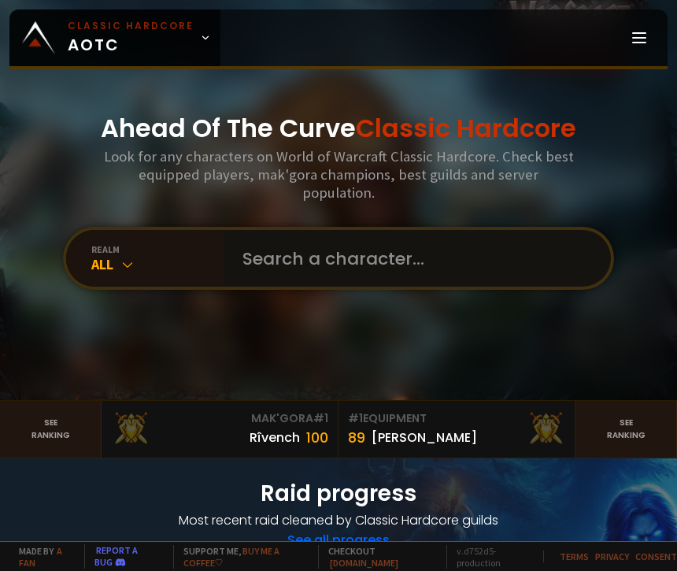
click at [334, 254] on input "text" at bounding box center [412, 258] width 359 height 57
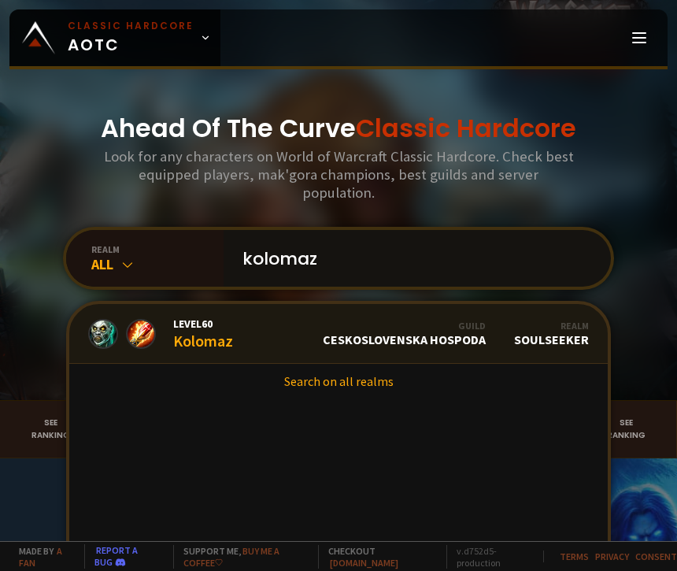
type input "kolomaz"
click at [194, 333] on div "Level 60 Kolomaz" at bounding box center [203, 334] width 60 height 34
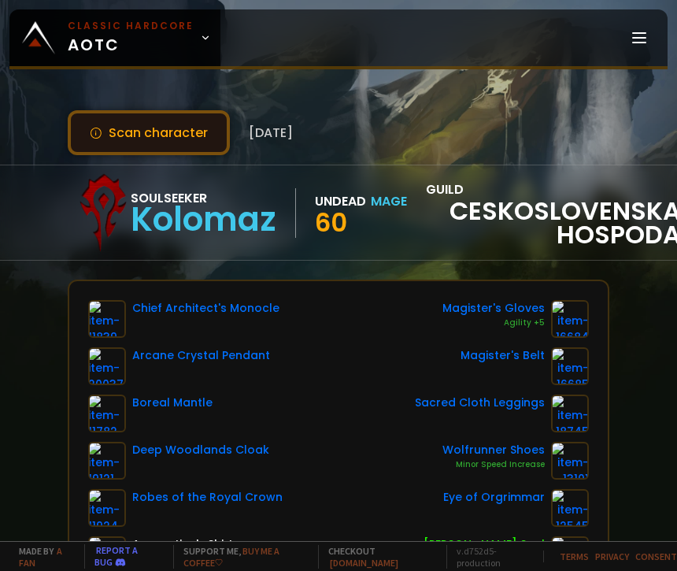
click at [180, 138] on button "Scan character" at bounding box center [149, 132] width 162 height 45
click at [161, 134] on button "Scan character" at bounding box center [149, 132] width 162 height 45
click at [153, 136] on button "Scan character" at bounding box center [149, 132] width 162 height 45
